Goal: Book appointment/travel/reservation

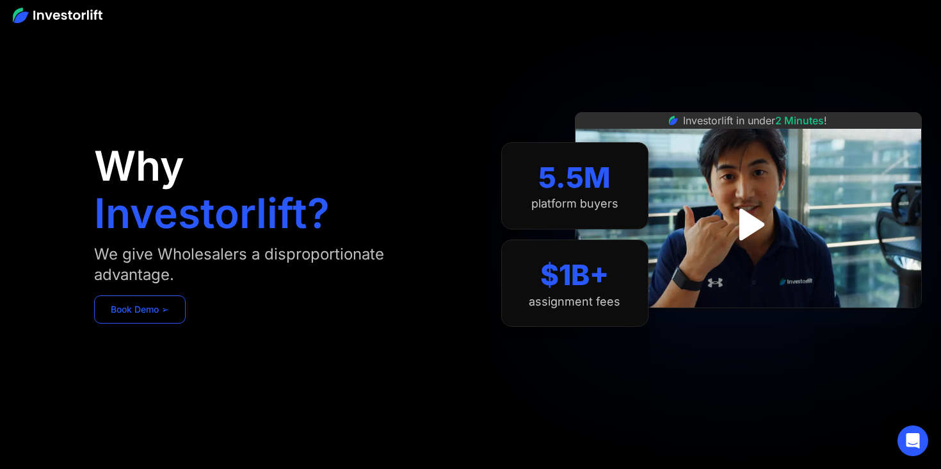
click at [171, 305] on link "Book Demo ➢" at bounding box center [140, 309] width 92 height 28
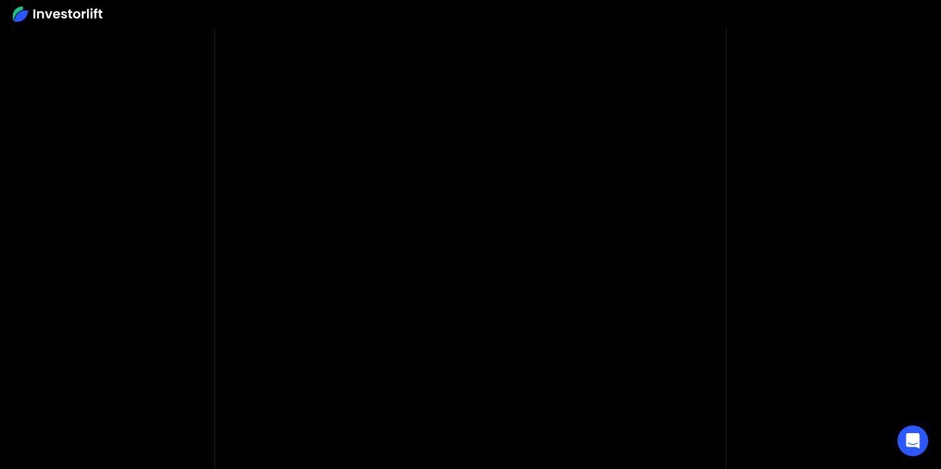
scroll to position [55, 0]
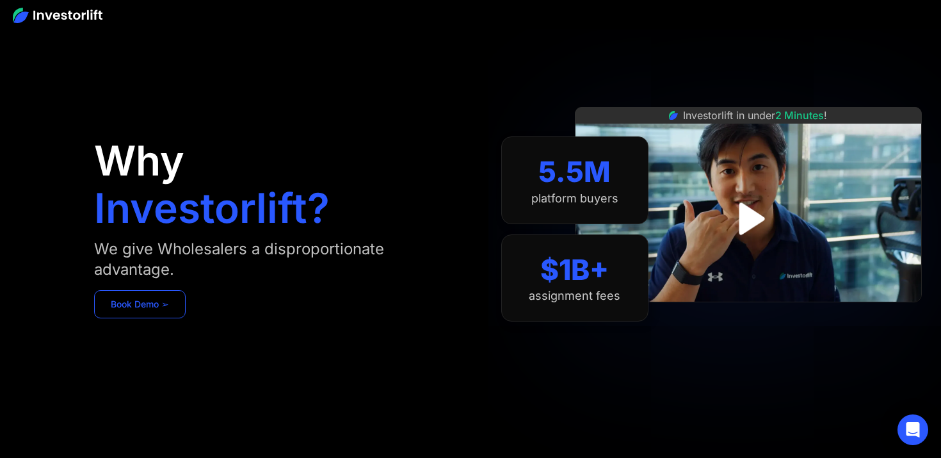
click at [148, 312] on link "Book Demo ➢" at bounding box center [140, 304] width 92 height 28
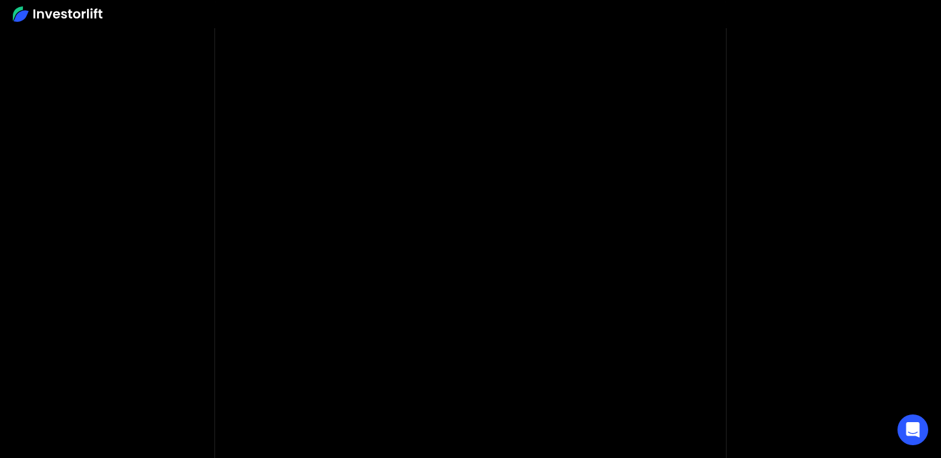
scroll to position [76, 0]
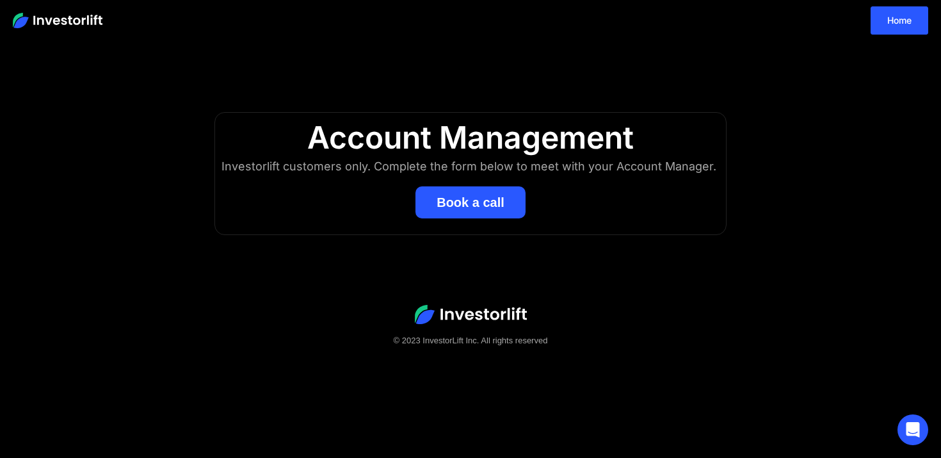
click at [465, 208] on button "Book a call" at bounding box center [470, 202] width 110 height 32
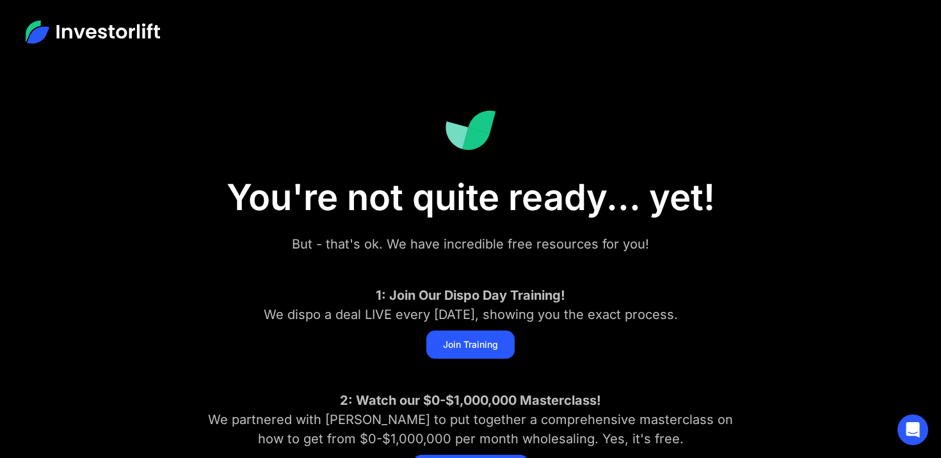
click at [102, 33] on img at bounding box center [93, 31] width 134 height 23
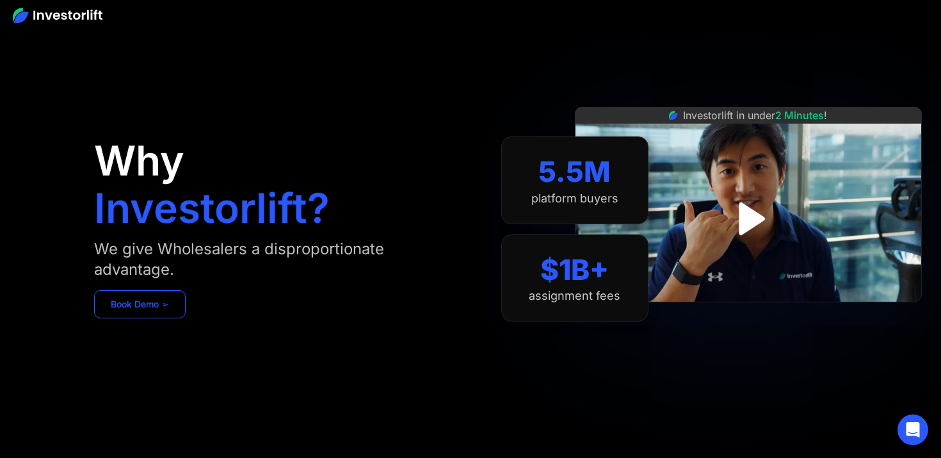
click at [168, 300] on link "Book Demo ➢" at bounding box center [140, 304] width 92 height 28
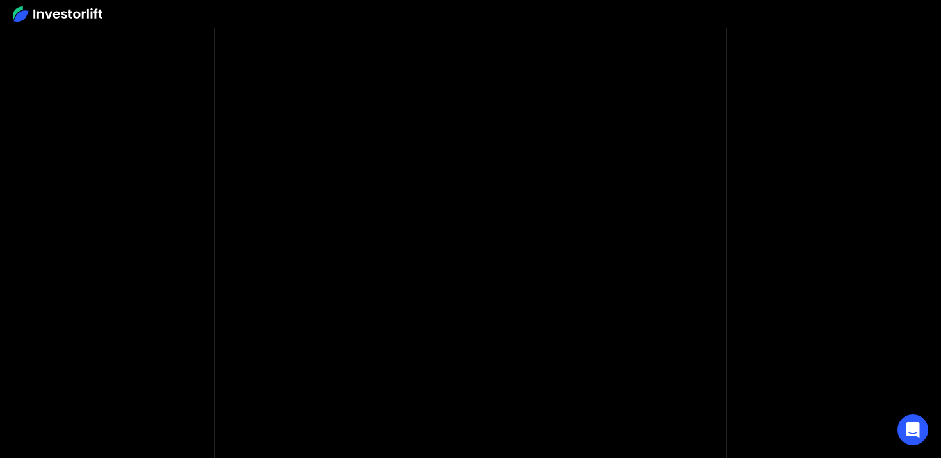
scroll to position [127, 0]
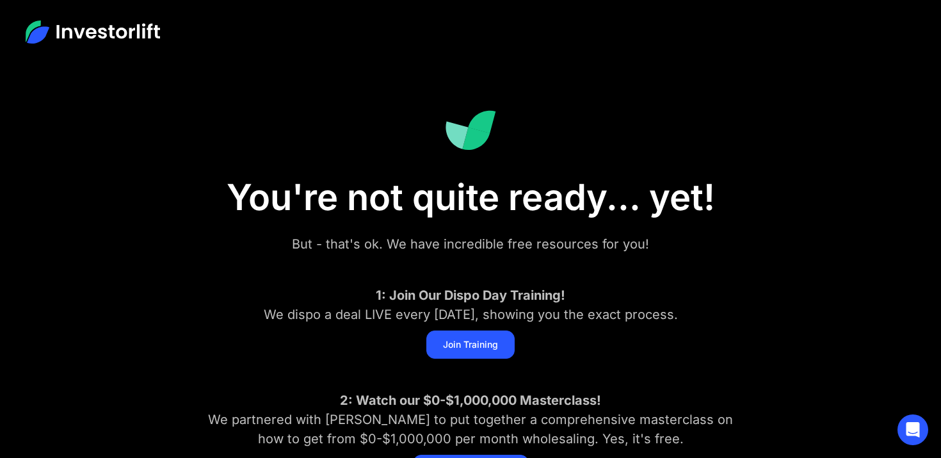
click at [70, 33] on img at bounding box center [93, 31] width 134 height 23
